Goal: Task Accomplishment & Management: Complete application form

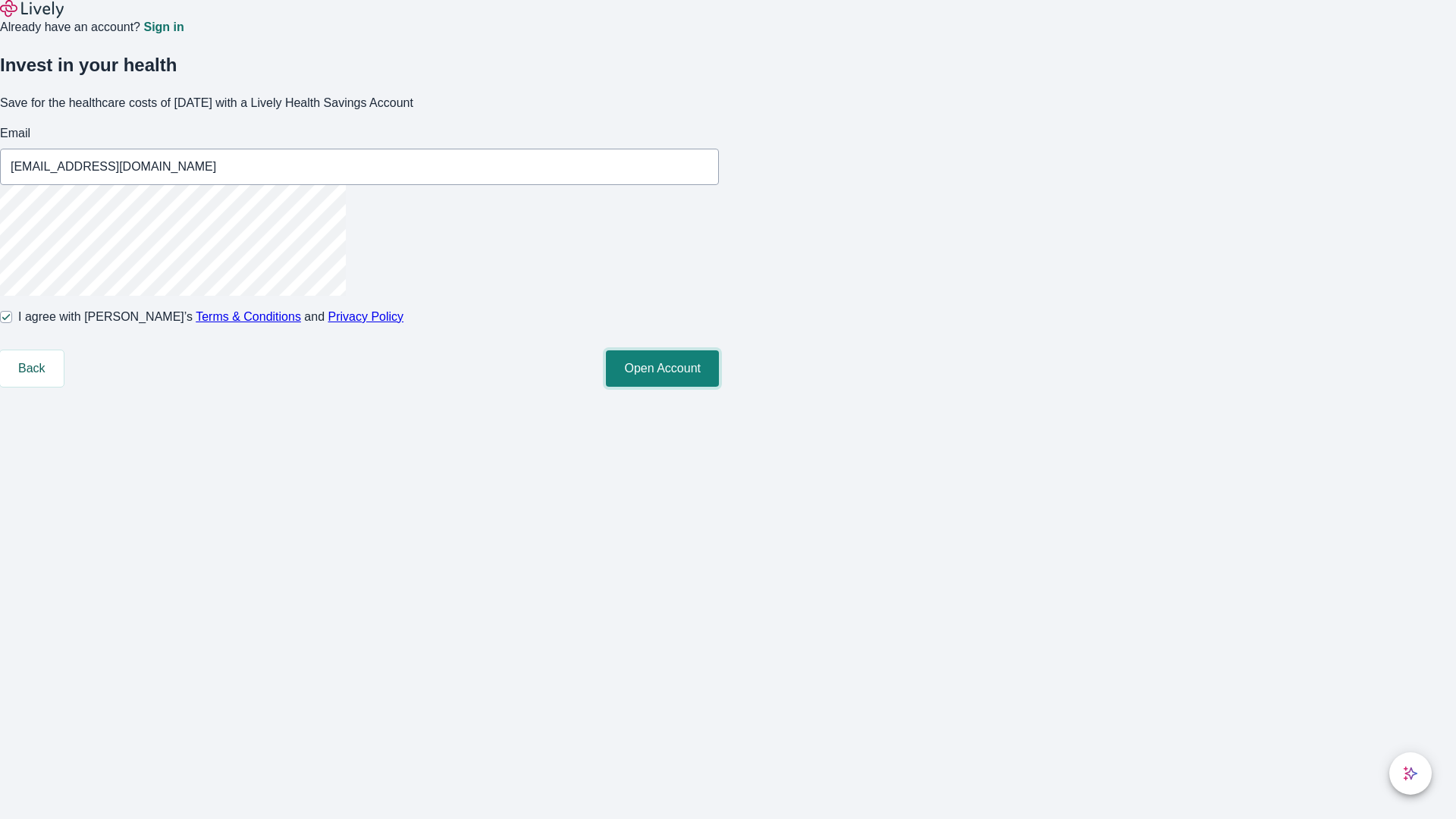
click at [719, 387] on button "Open Account" at bounding box center [663, 369] width 113 height 36
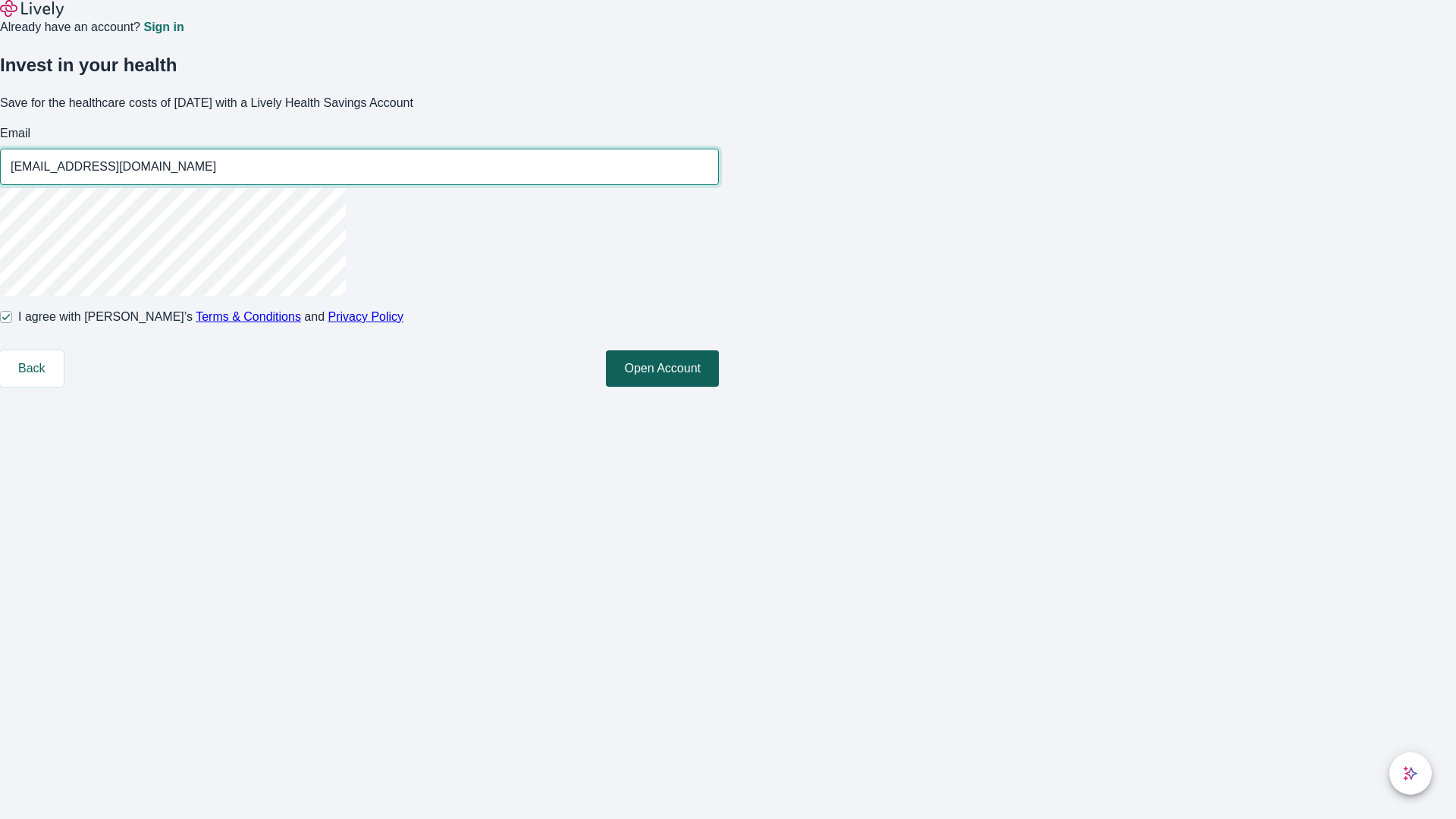
type input "[EMAIL_ADDRESS][DOMAIN_NAME]"
click at [12, 323] on input "I agree with Lively’s Terms & Conditions and Privacy Policy" at bounding box center [6, 317] width 12 height 12
checkbox input "false"
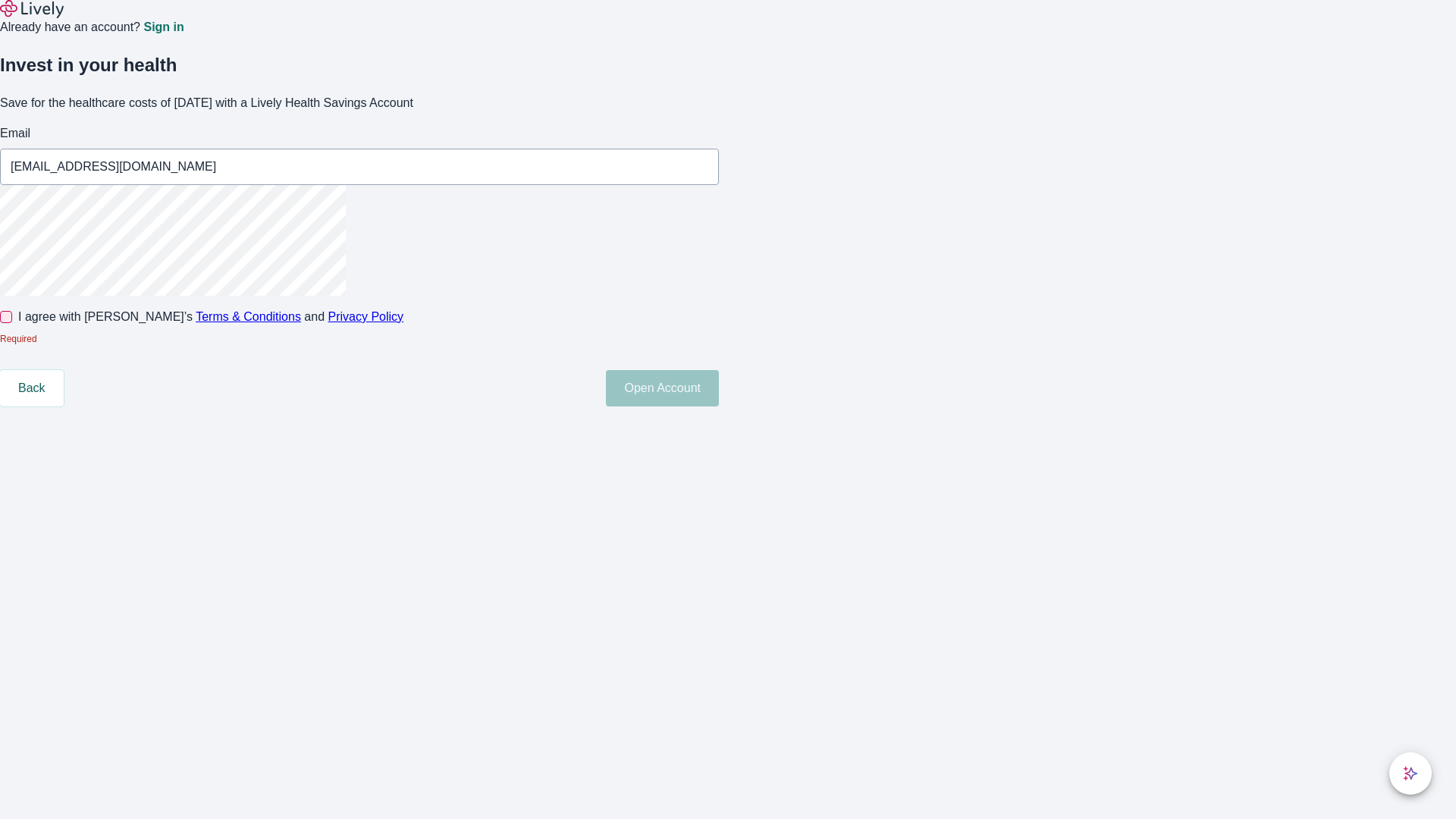
type input "[EMAIL_ADDRESS][DOMAIN_NAME]"
click at [12, 323] on input "I agree with Lively’s Terms & Conditions and Privacy Policy" at bounding box center [6, 317] width 12 height 12
checkbox input "true"
click at [719, 387] on button "Open Account" at bounding box center [663, 369] width 113 height 36
